Goal: Task Accomplishment & Management: Use online tool/utility

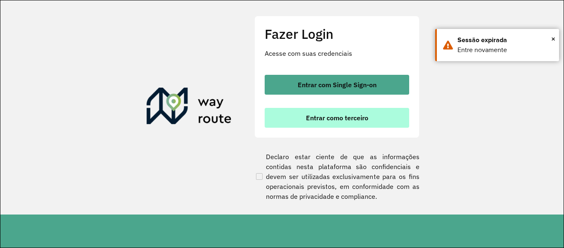
click at [343, 114] on span "Entrar como terceiro" at bounding box center [337, 117] width 62 height 7
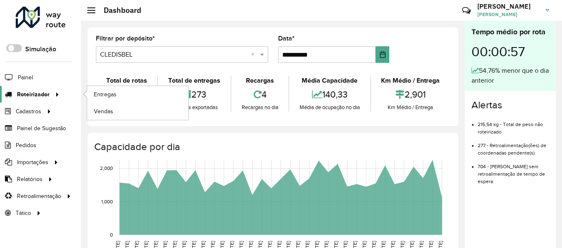
click at [58, 93] on icon at bounding box center [55, 94] width 7 height 12
click at [106, 94] on span "Entregas" at bounding box center [106, 94] width 24 height 9
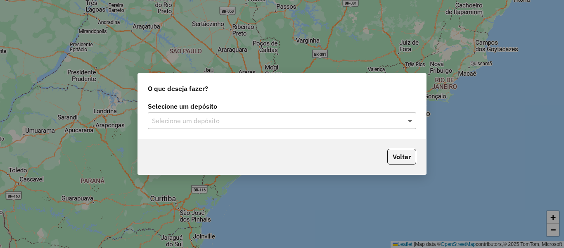
click at [407, 120] on span at bounding box center [411, 121] width 10 height 10
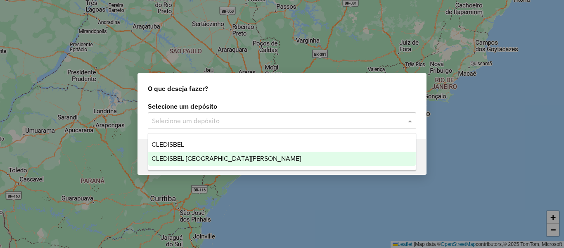
click at [235, 160] on div "CLEDISBEL PORTO CALVO" at bounding box center [282, 159] width 268 height 14
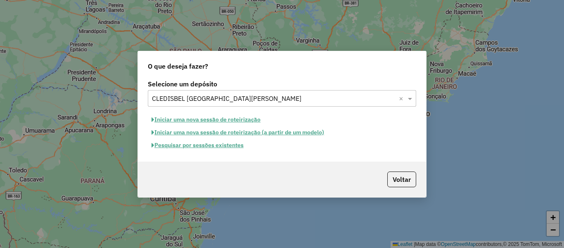
click at [187, 131] on button "Iniciar uma nova sessão de roteirização (a partir de um modelo)" at bounding box center [238, 132] width 180 height 13
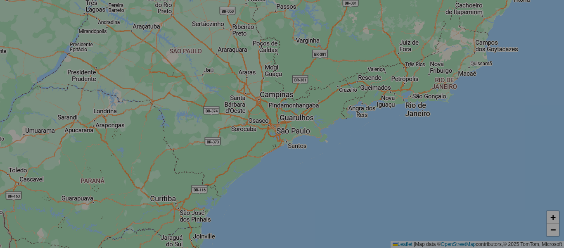
select select "*"
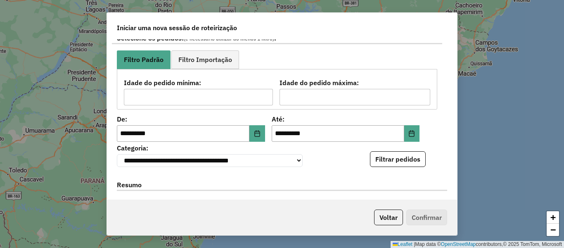
scroll to position [124, 0]
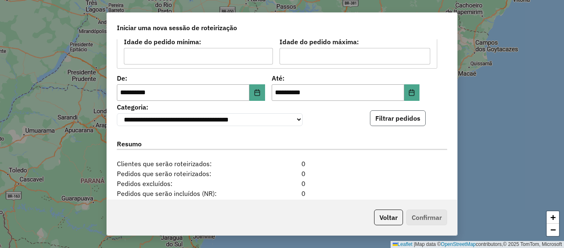
click at [388, 126] on button "Filtrar pedidos" at bounding box center [398, 118] width 56 height 16
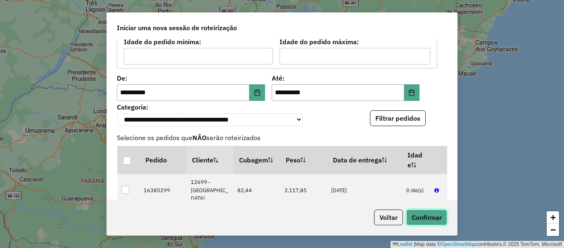
click at [424, 220] on button "Confirmar" at bounding box center [427, 218] width 41 height 16
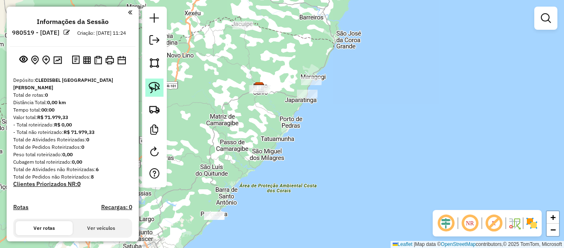
click at [156, 85] on img at bounding box center [155, 88] width 12 height 12
drag, startPoint x: 334, startPoint y: 69, endPoint x: 323, endPoint y: 86, distance: 20.5
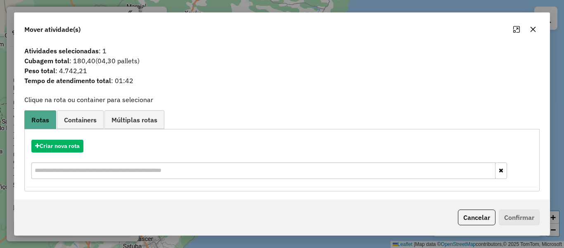
click at [536, 32] on icon "button" at bounding box center [533, 29] width 5 height 5
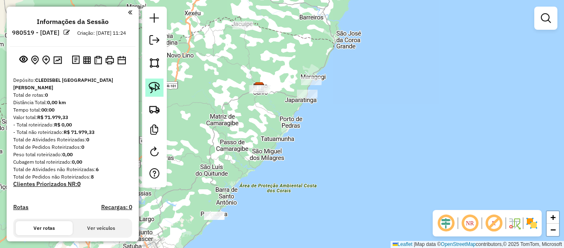
click at [153, 90] on img at bounding box center [155, 88] width 12 height 12
drag, startPoint x: 320, startPoint y: 90, endPoint x: 321, endPoint y: 102, distance: 12.0
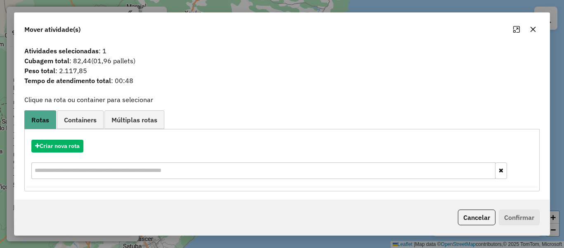
click at [529, 31] on button "button" at bounding box center [533, 29] width 13 height 13
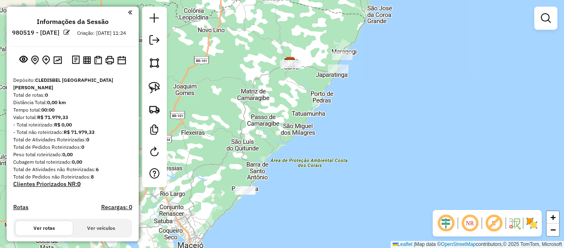
drag, startPoint x: 326, startPoint y: 144, endPoint x: 357, endPoint y: 119, distance: 40.0
click at [357, 119] on div "Janela de atendimento Grade de atendimento Capacidade Transportadoras Veículos …" at bounding box center [282, 124] width 564 height 248
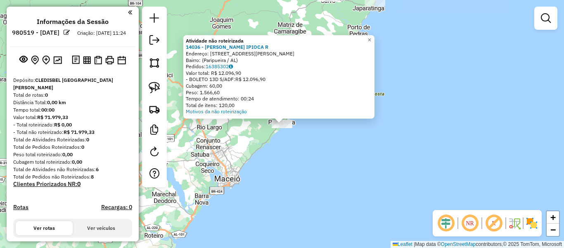
click at [214, 150] on div "Atividade não roteirizada 14036 - SOL SALINAS IPIOCA R Endereço: Rua Carlos Bor…" at bounding box center [282, 124] width 564 height 248
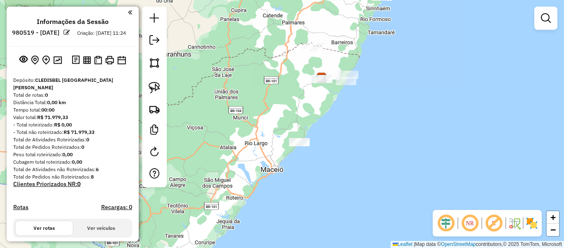
drag, startPoint x: 331, startPoint y: 132, endPoint x: 322, endPoint y: 152, distance: 22.5
click at [322, 152] on div "Janela de atendimento Grade de atendimento Capacidade Transportadoras Veículos …" at bounding box center [282, 124] width 564 height 248
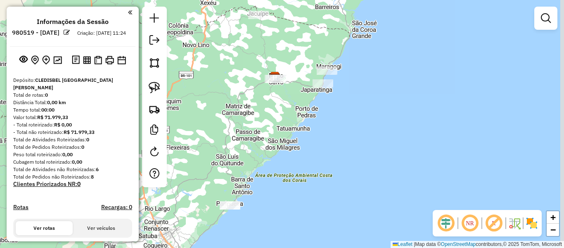
drag, startPoint x: 340, startPoint y: 121, endPoint x: 320, endPoint y: 155, distance: 39.3
click at [320, 155] on div "Janela de atendimento Grade de atendimento Capacidade Transportadoras Veículos …" at bounding box center [282, 124] width 564 height 248
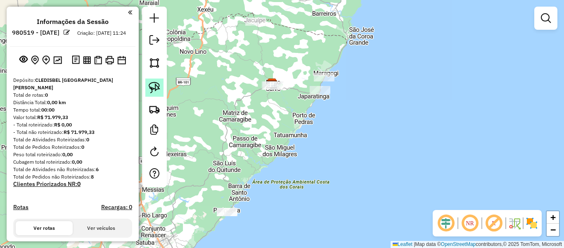
click at [155, 85] on img at bounding box center [155, 88] width 12 height 12
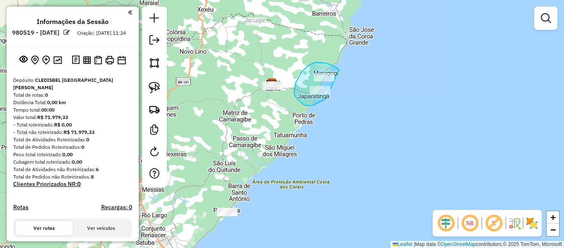
drag, startPoint x: 339, startPoint y: 70, endPoint x: 326, endPoint y: 100, distance: 32.7
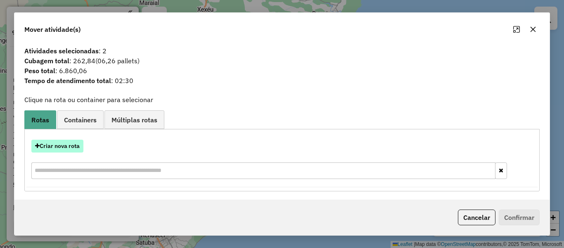
click at [55, 150] on button "Criar nova rota" at bounding box center [57, 146] width 52 height 13
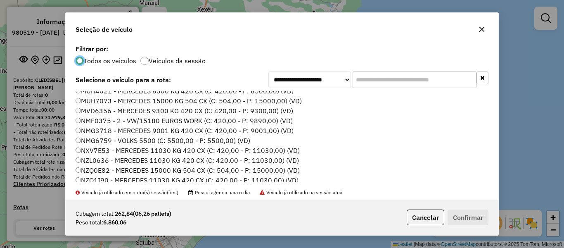
scroll to position [165, 0]
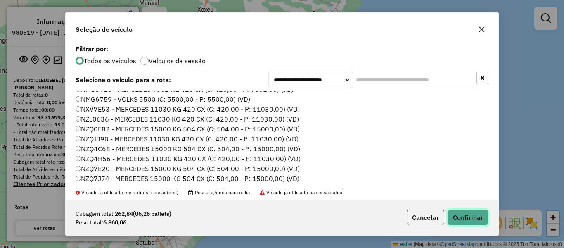
click at [465, 217] on button "Confirmar" at bounding box center [468, 218] width 41 height 16
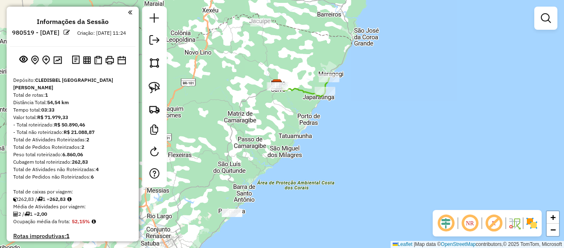
drag, startPoint x: 353, startPoint y: 171, endPoint x: 358, endPoint y: 172, distance: 5.0
click at [358, 172] on div "Janela de atendimento Grade de atendimento Capacidade Transportadoras Veículos …" at bounding box center [282, 124] width 564 height 248
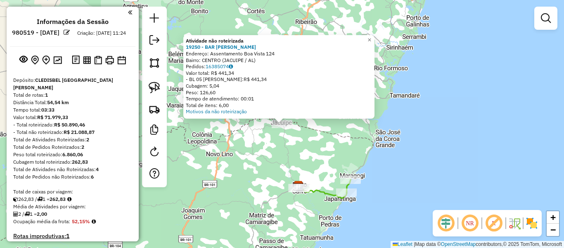
click at [251, 142] on div "Atividade não roteirizada 19250 - BAR DA BRANCA Endereço: Assentamento Boa Vist…" at bounding box center [282, 124] width 564 height 248
click at [282, 137] on div "Atividade não roteirizada 19250 - BAR DA BRANCA Endereço: Assentamento Boa Vist…" at bounding box center [282, 124] width 564 height 248
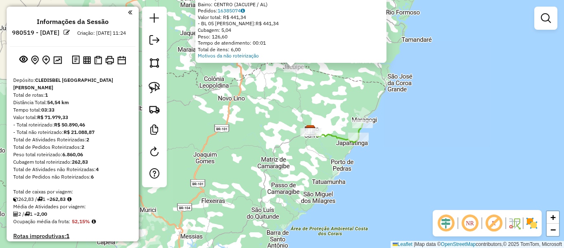
drag, startPoint x: 308, startPoint y: 159, endPoint x: 320, endPoint y: 102, distance: 58.3
click at [320, 102] on div "Atividade não roteirizada 19250 - BAR DA BRANCA Endereço: Assentamento Boa Vist…" at bounding box center [282, 124] width 564 height 248
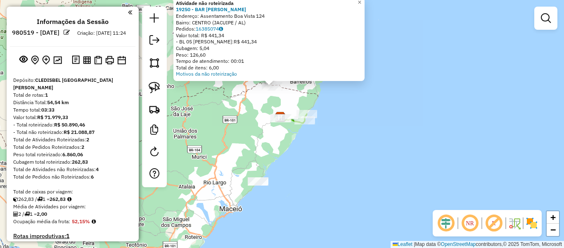
drag, startPoint x: 271, startPoint y: 110, endPoint x: 261, endPoint y: 110, distance: 9.5
click at [261, 110] on div "Atividade não roteirizada 19250 - BAR DA BRANCA Endereço: Assentamento Boa Vist…" at bounding box center [282, 124] width 564 height 248
click at [153, 89] on img at bounding box center [155, 88] width 12 height 12
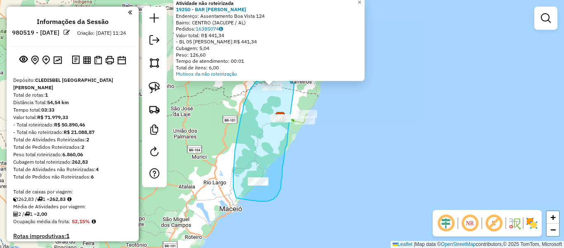
drag, startPoint x: 294, startPoint y: 90, endPoint x: 288, endPoint y: 132, distance: 42.5
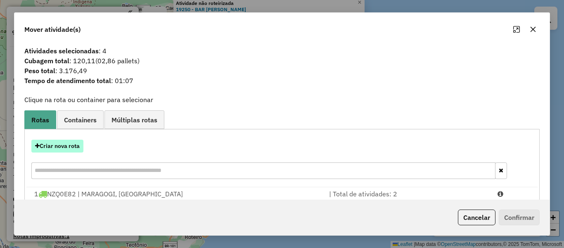
click at [52, 144] on button "Criar nova rota" at bounding box center [57, 146] width 52 height 13
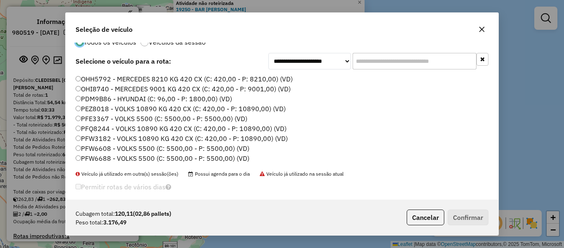
scroll to position [26, 0]
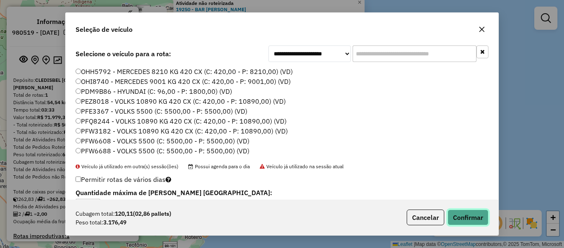
click at [462, 219] on button "Confirmar" at bounding box center [468, 218] width 41 height 16
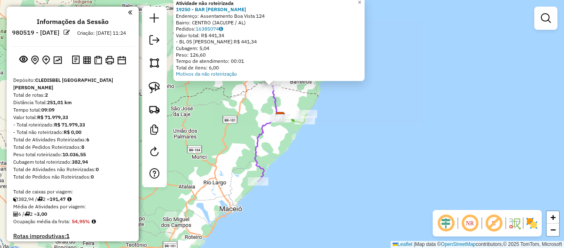
scroll to position [0, 0]
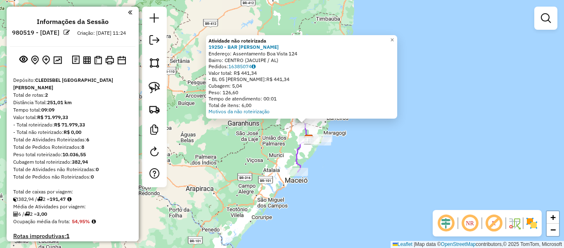
click at [338, 162] on div "Atividade não roteirizada 19250 - BAR DA BRANCA Endereço: Assentamento Boa Vist…" at bounding box center [282, 124] width 564 height 248
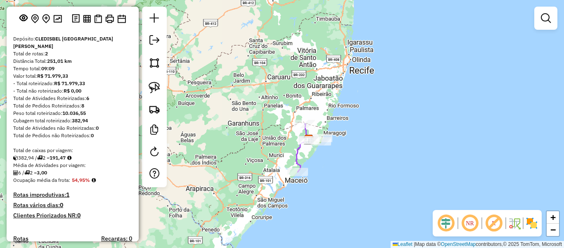
scroll to position [83, 0]
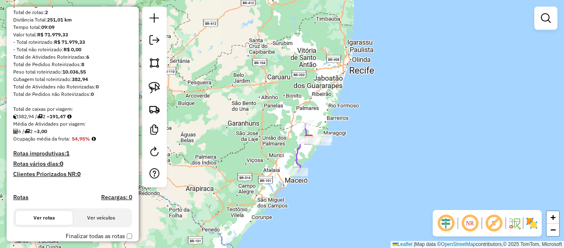
click at [17, 199] on h4 "Rotas" at bounding box center [20, 197] width 15 height 7
select select "*"
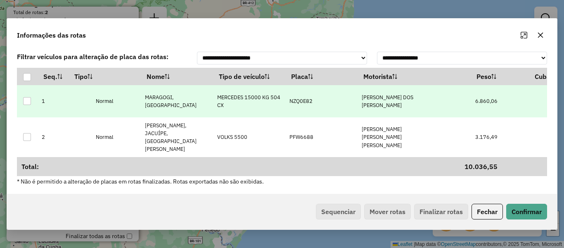
click at [400, 109] on p-celleditor "LEANDRO AUGUSTO DOS SANTOS" at bounding box center [388, 101] width 52 height 15
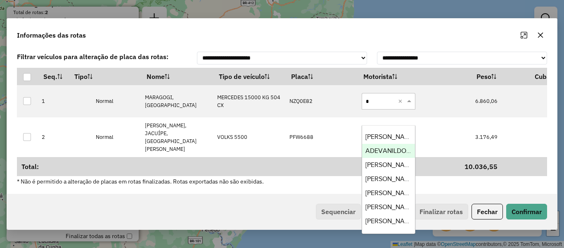
type input "**"
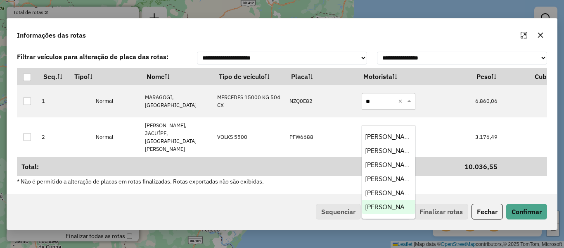
click at [391, 205] on span "[PERSON_NAME]" at bounding box center [391, 206] width 50 height 7
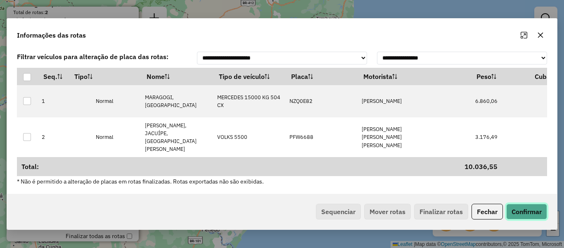
click at [526, 207] on button "Confirmar" at bounding box center [527, 212] width 41 height 16
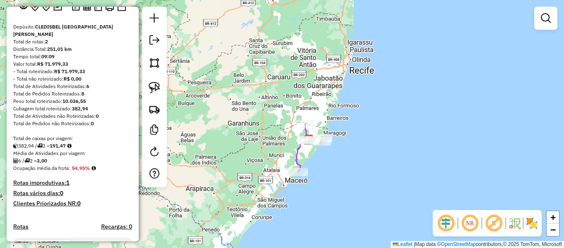
scroll to position [0, 0]
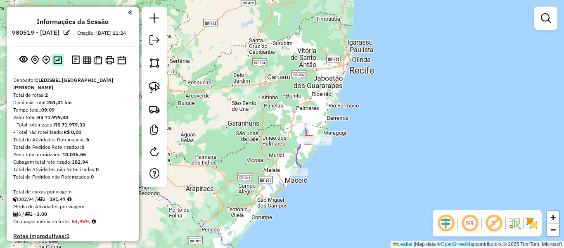
click at [55, 64] on img at bounding box center [57, 60] width 9 height 8
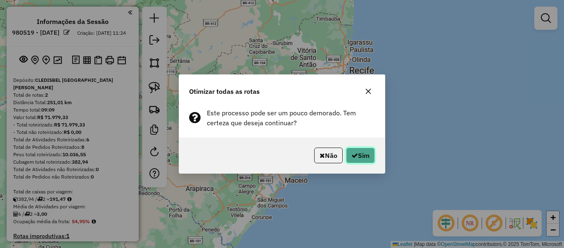
click at [366, 154] on button "Sim" at bounding box center [360, 156] width 29 height 16
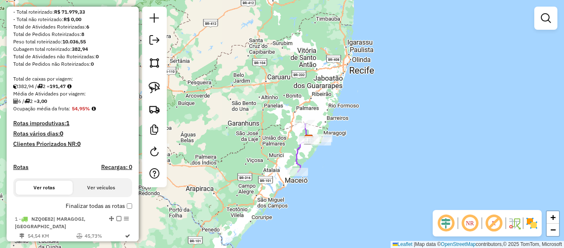
scroll to position [86, 0]
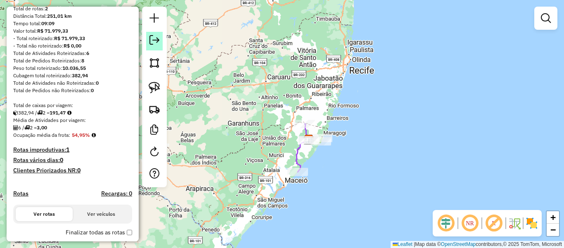
click at [155, 37] on em at bounding box center [155, 40] width 10 height 10
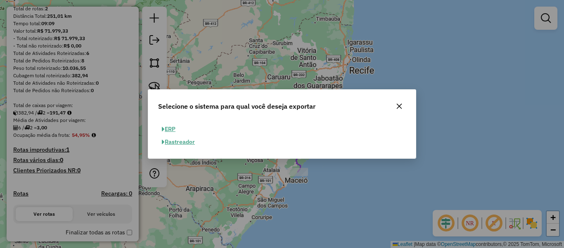
click at [171, 129] on button "ERP" at bounding box center [168, 129] width 21 height 13
select select "**"
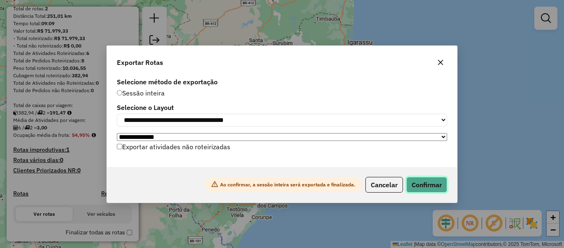
click at [424, 183] on button "Confirmar" at bounding box center [427, 185] width 41 height 16
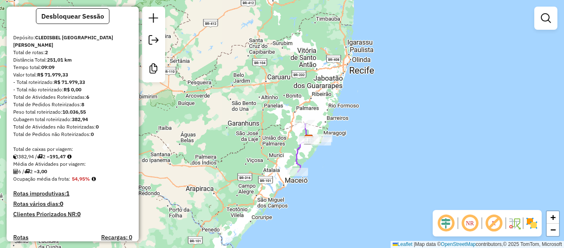
scroll to position [0, 0]
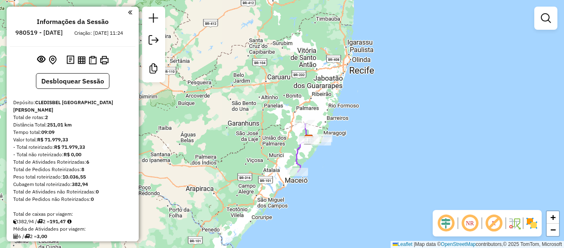
click at [80, 64] on img at bounding box center [82, 60] width 8 height 8
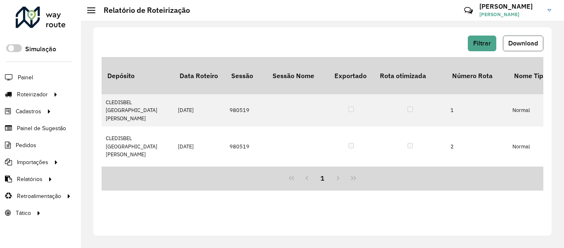
click at [517, 44] on span "Download" at bounding box center [524, 43] width 30 height 7
